Goal: Task Accomplishment & Management: Use online tool/utility

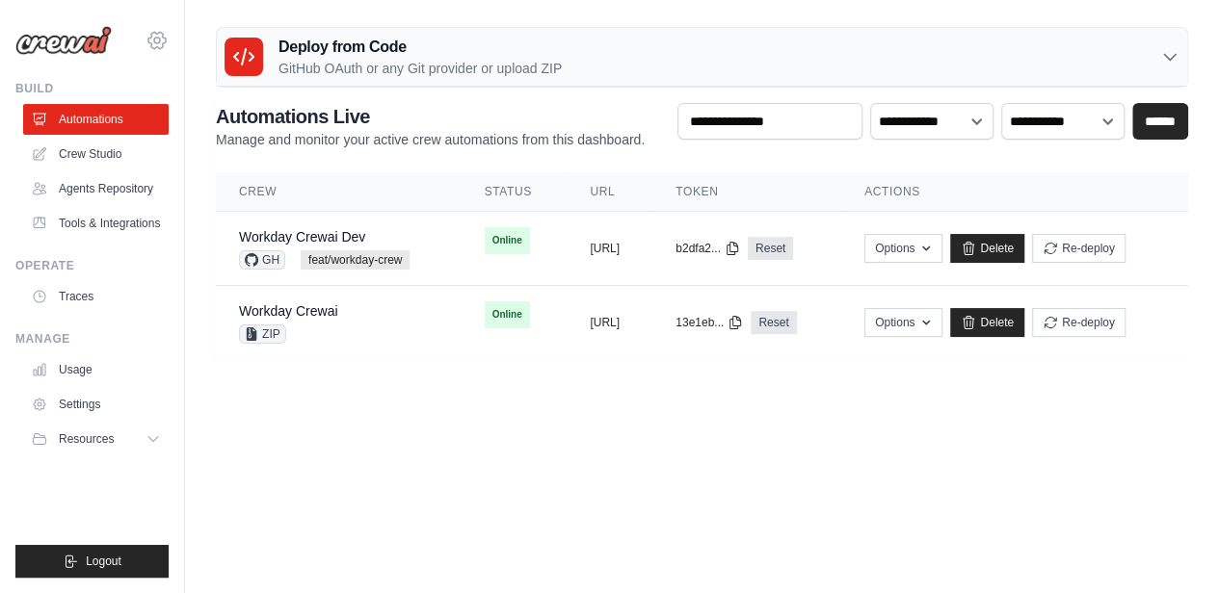
click at [158, 33] on icon at bounding box center [156, 40] width 17 height 16
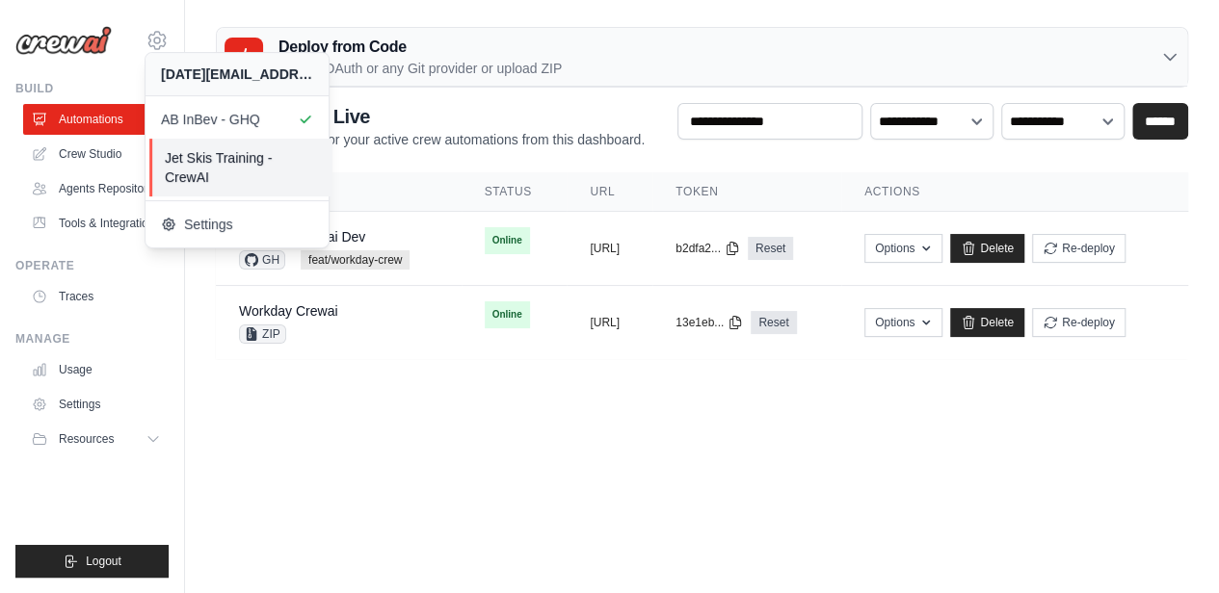
click at [193, 165] on span "Jet Skis Training - CrewAI" at bounding box center [241, 167] width 152 height 39
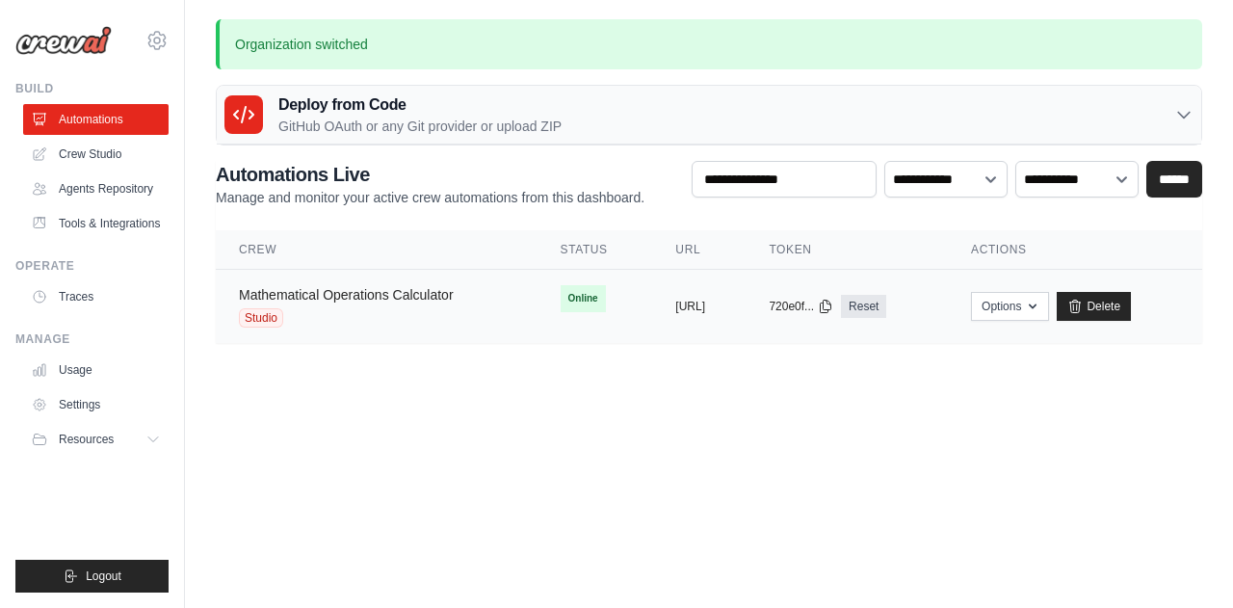
click at [332, 291] on link "Mathematical Operations Calculator" at bounding box center [346, 294] width 215 height 15
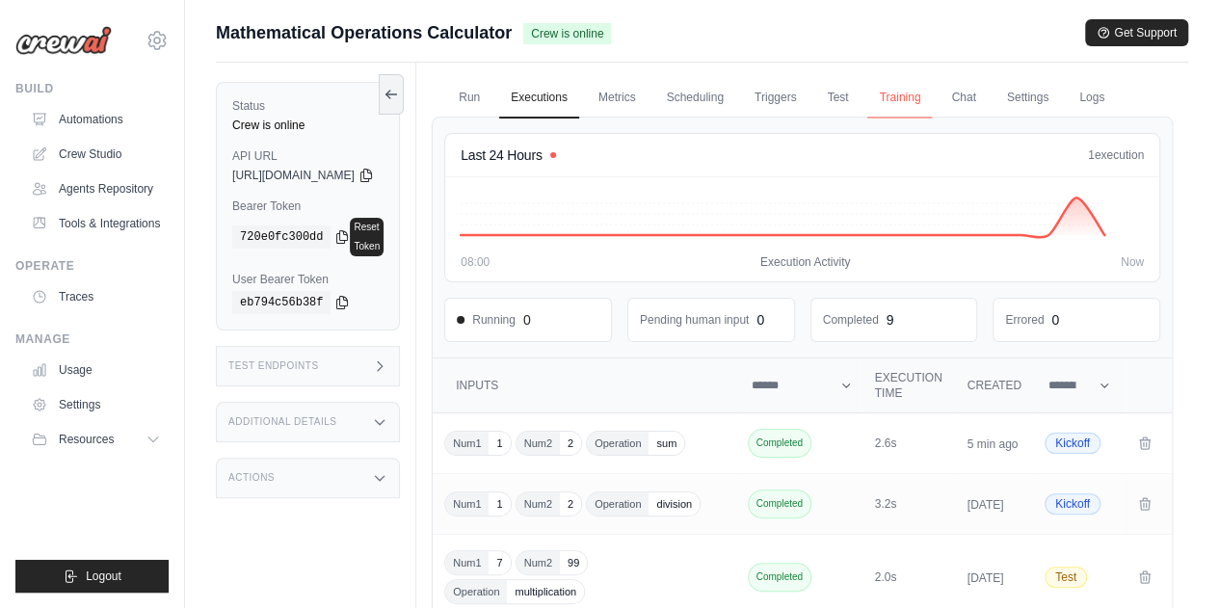
click at [932, 82] on link "Training" at bounding box center [899, 98] width 65 height 40
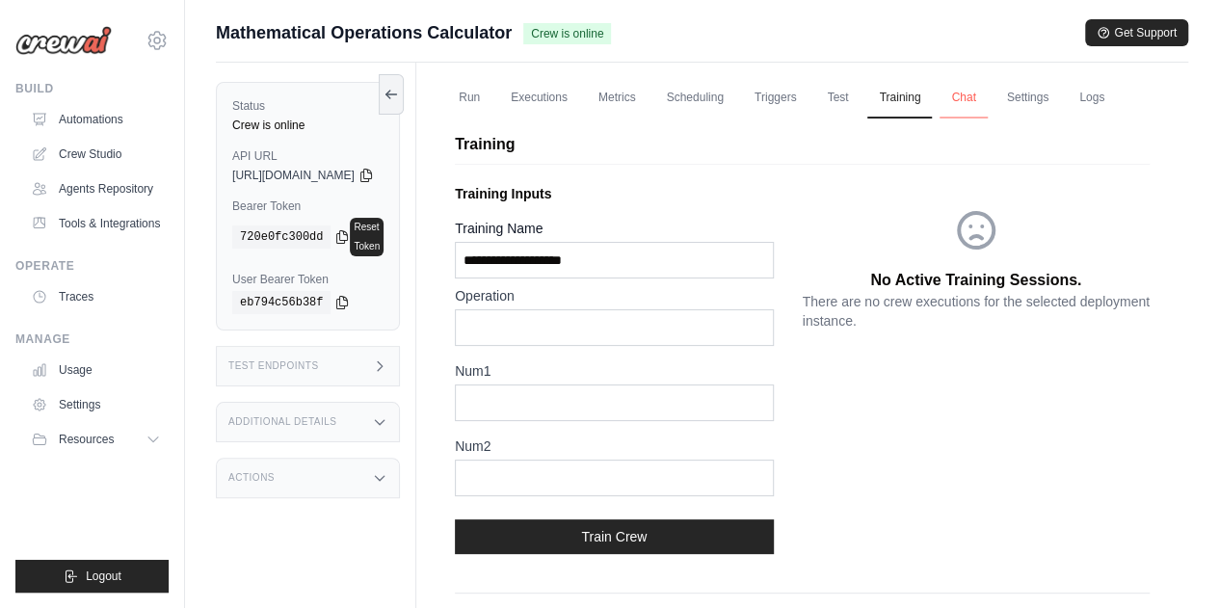
click at [987, 107] on link "Chat" at bounding box center [962, 98] width 47 height 40
click at [1060, 103] on link "Settings" at bounding box center [1027, 98] width 65 height 40
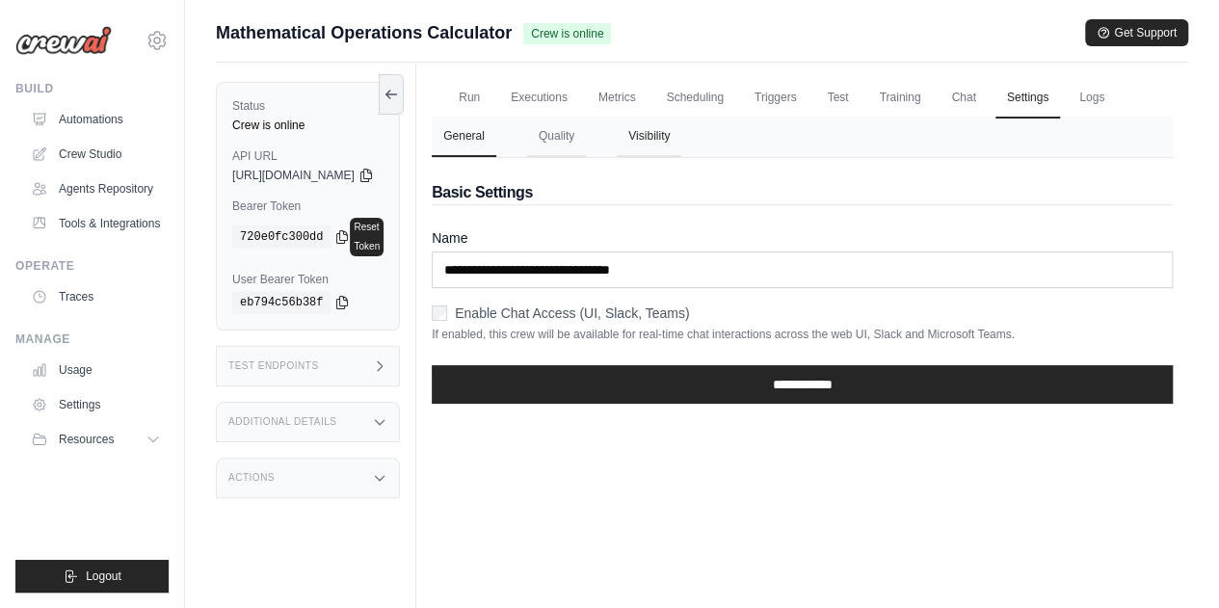
click at [681, 157] on button "Visibility" at bounding box center [649, 137] width 65 height 40
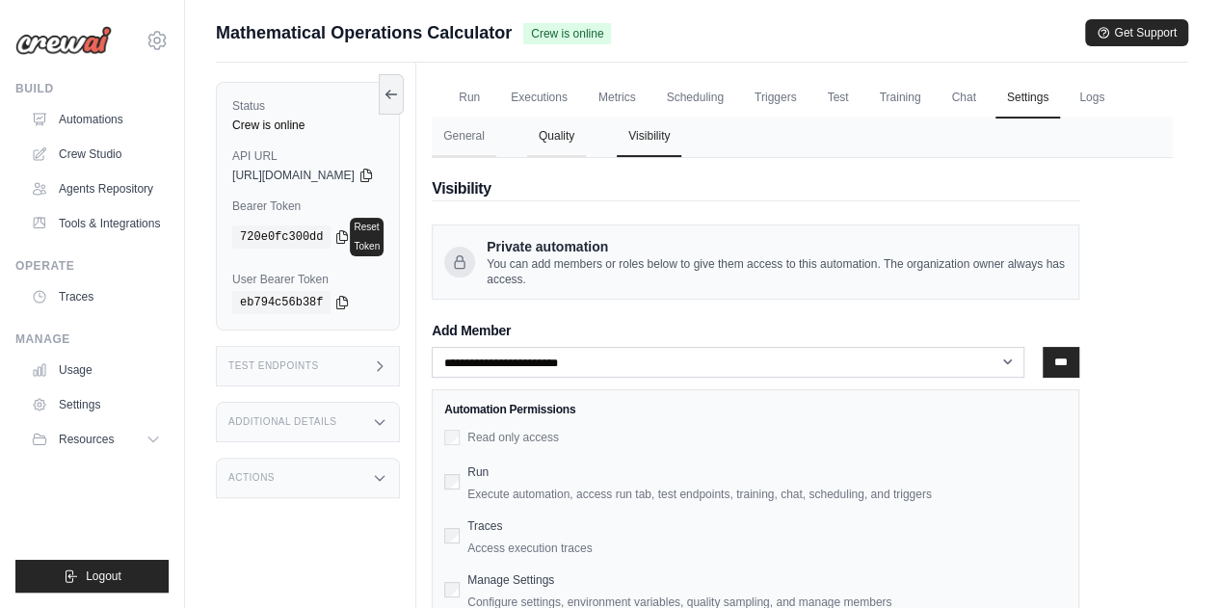
click at [586, 157] on button "Quality" at bounding box center [556, 137] width 59 height 40
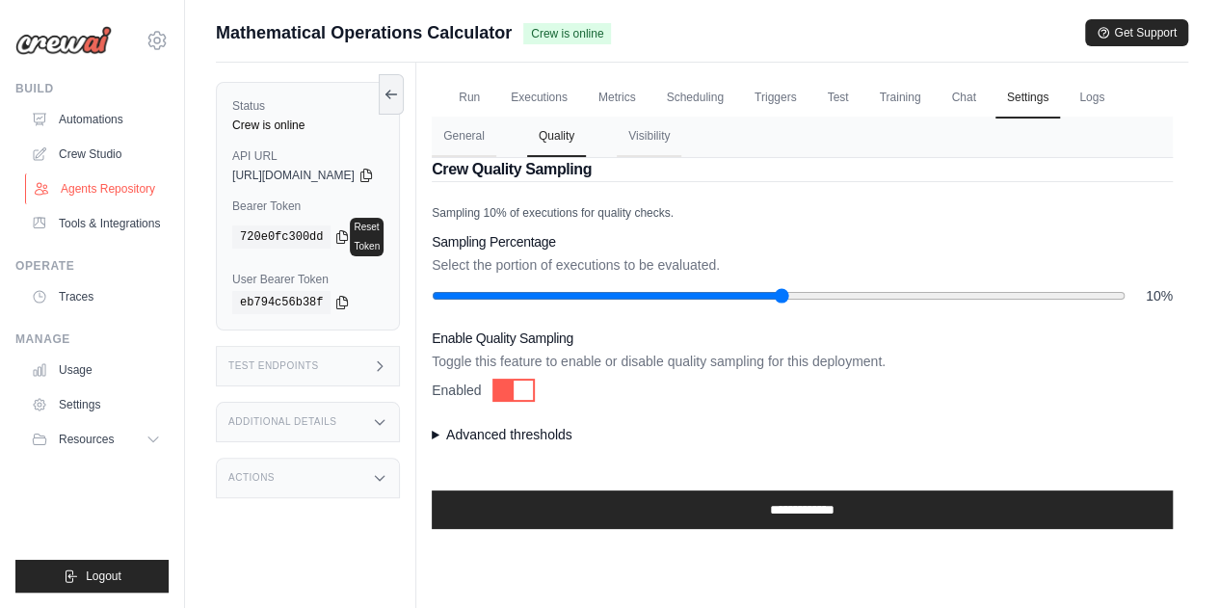
click at [102, 187] on link "Agents Repository" at bounding box center [97, 188] width 145 height 31
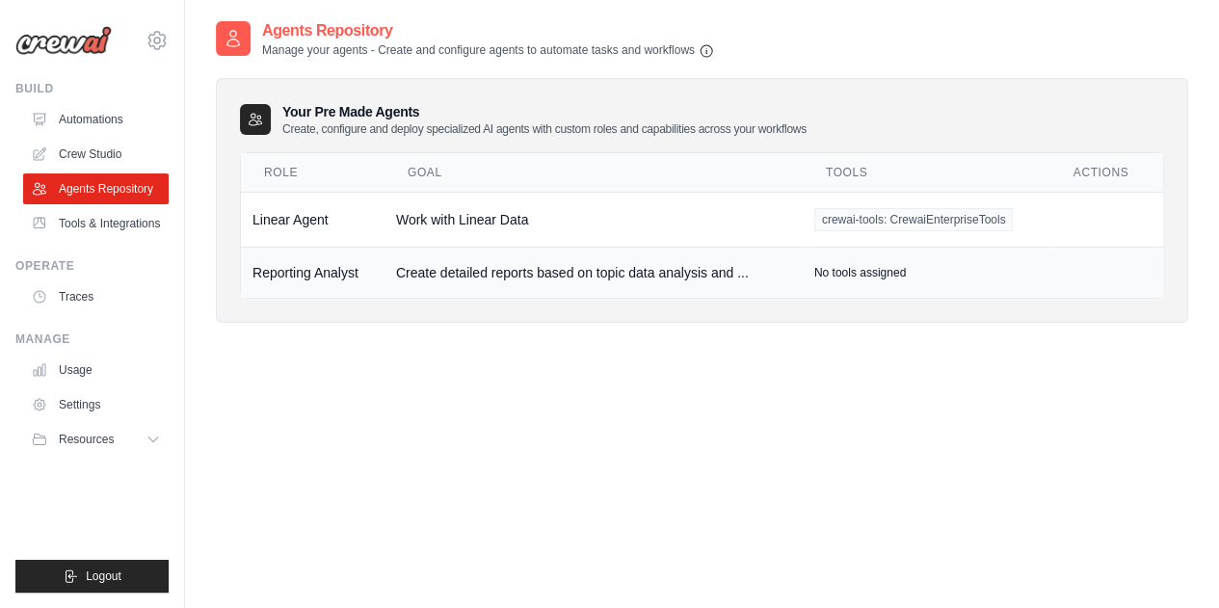
click at [476, 276] on td "Create detailed reports based on topic data analysis and ..." at bounding box center [593, 272] width 418 height 51
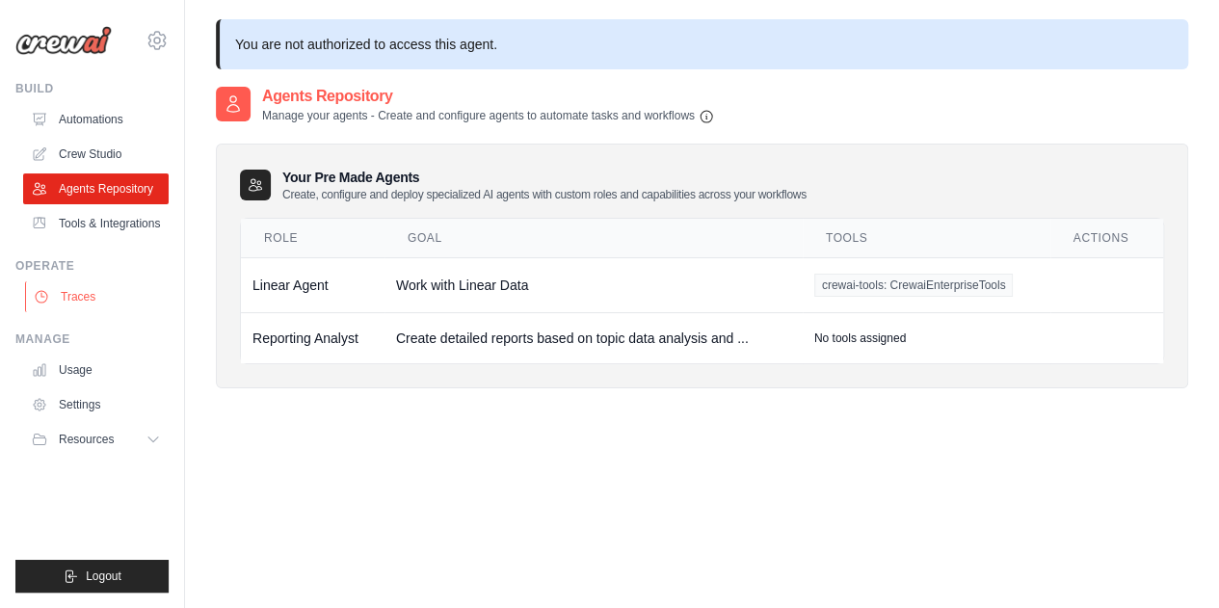
click at [92, 290] on link "Traces" at bounding box center [97, 296] width 145 height 31
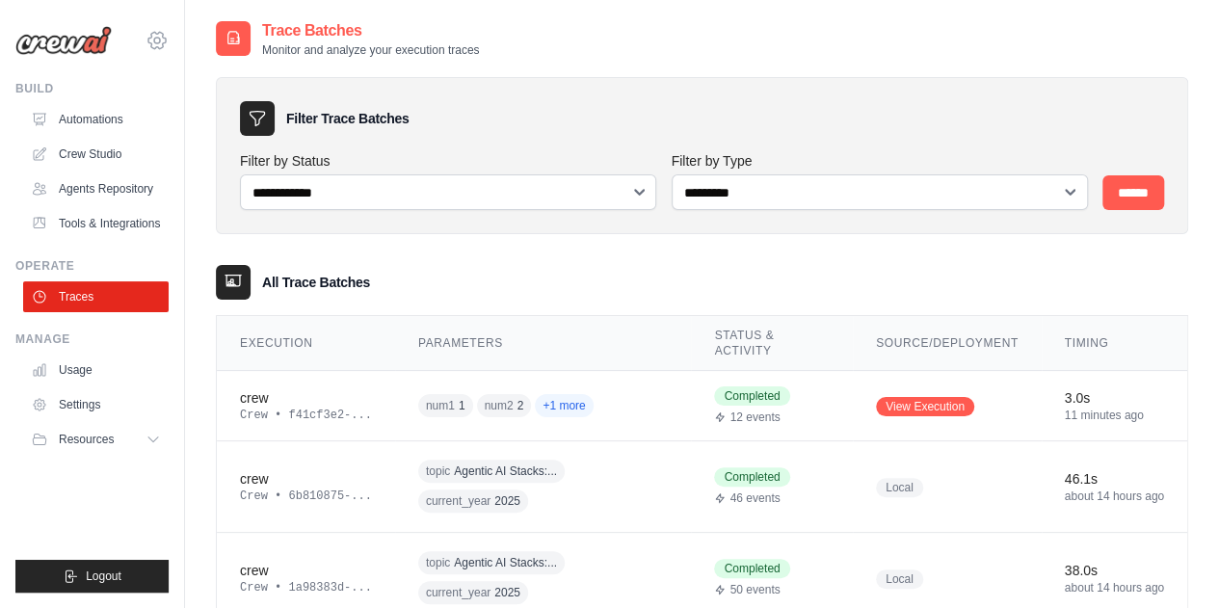
click at [166, 33] on icon at bounding box center [156, 40] width 23 height 23
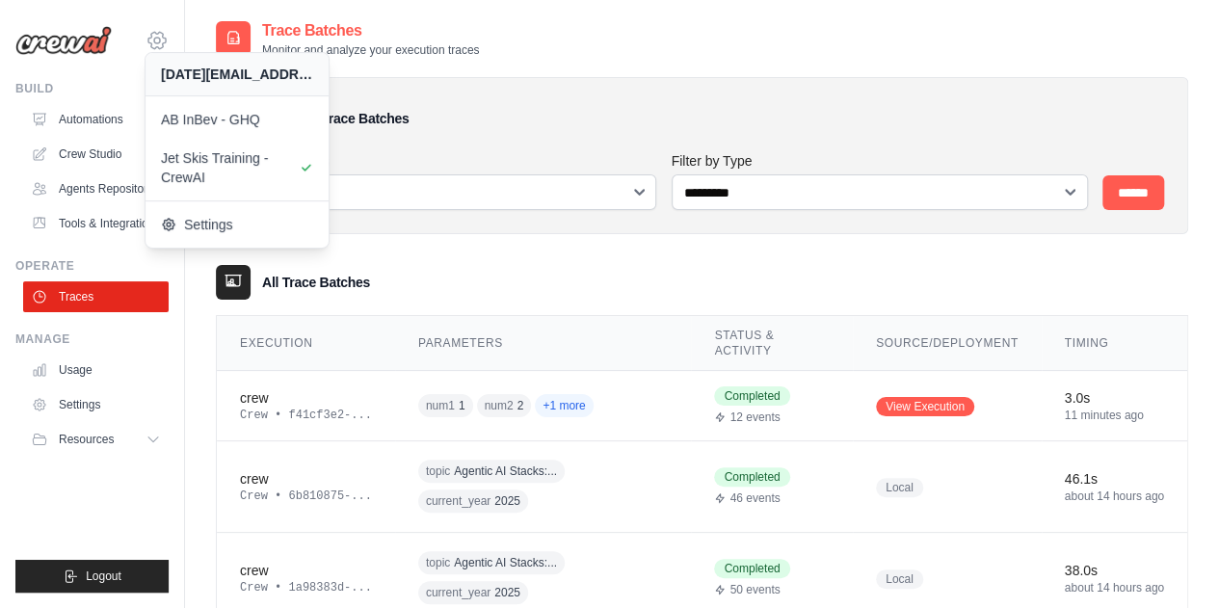
click at [166, 33] on icon at bounding box center [156, 40] width 23 height 23
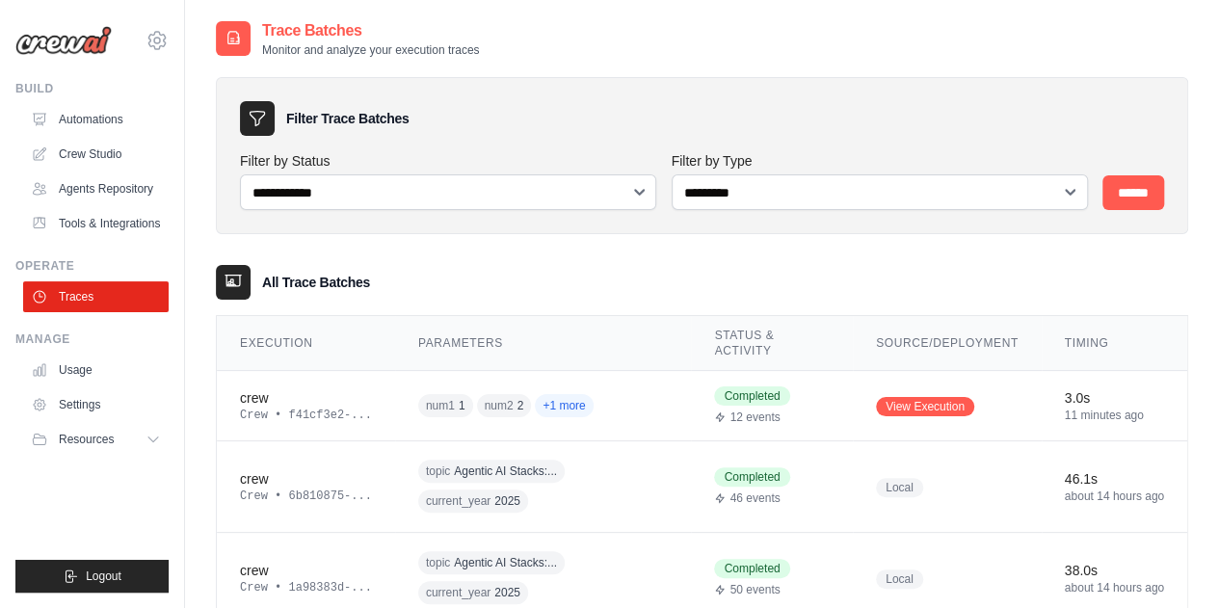
click at [148, 39] on icon at bounding box center [156, 40] width 17 height 16
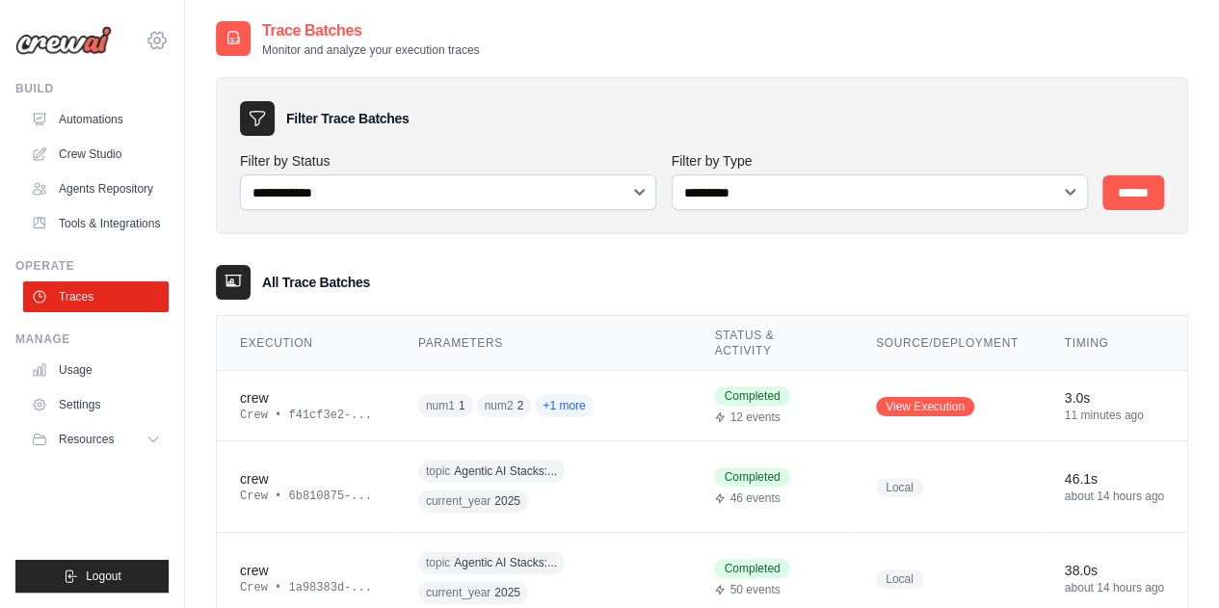
click at [167, 34] on icon at bounding box center [156, 40] width 23 height 23
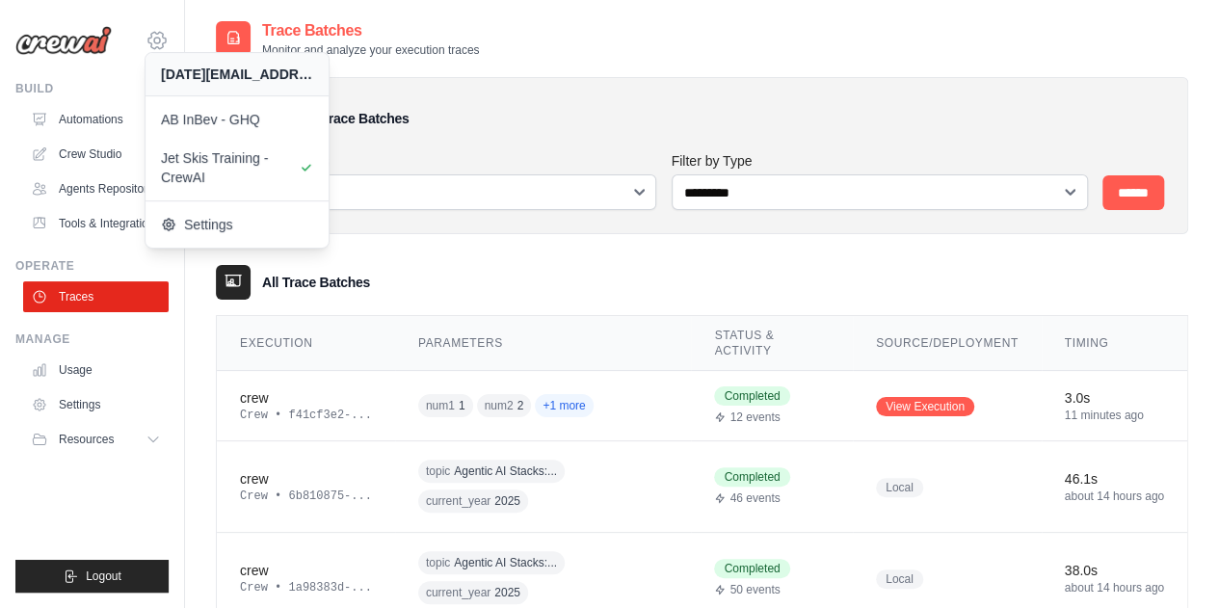
click at [167, 34] on icon at bounding box center [156, 40] width 23 height 23
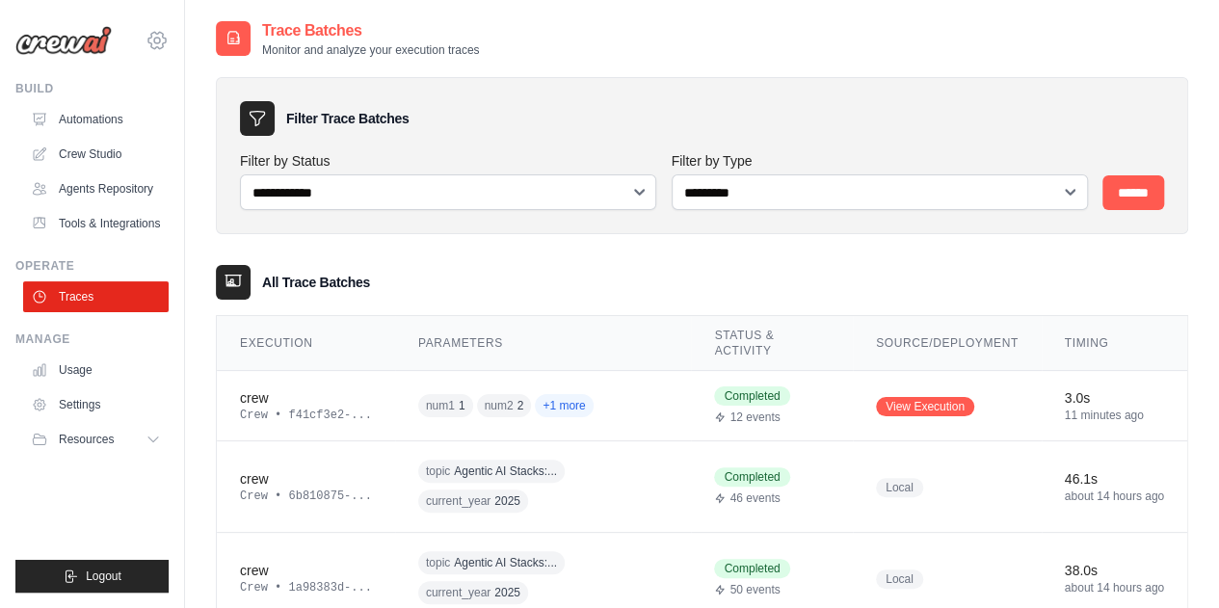
click at [158, 38] on icon at bounding box center [157, 41] width 6 height 6
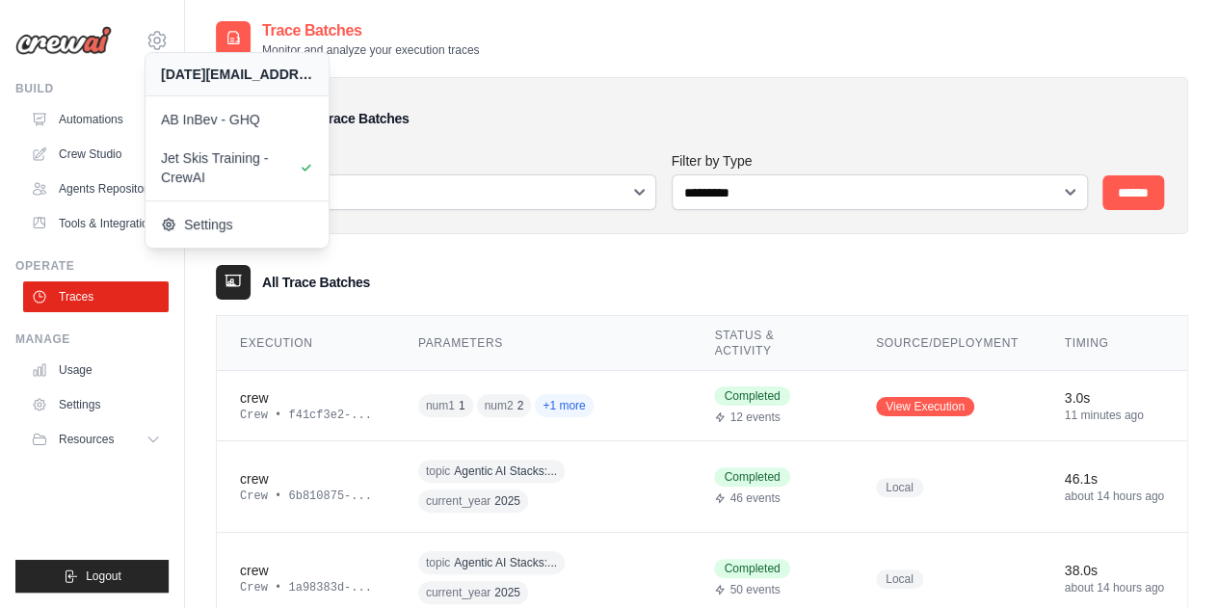
click at [934, 50] on div "Trace Batches Monitor and analyze your execution traces" at bounding box center [702, 38] width 972 height 39
